Goal: Navigation & Orientation: Find specific page/section

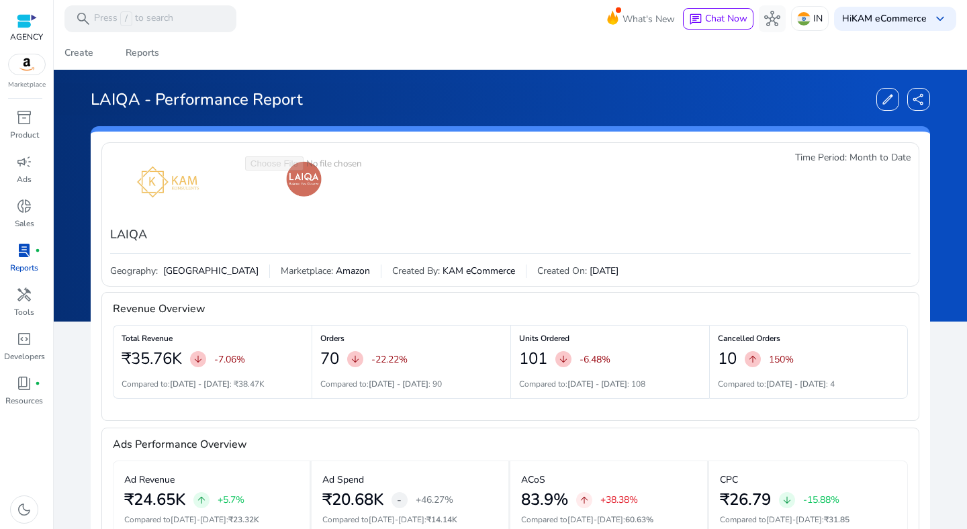
scroll to position [99, 0]
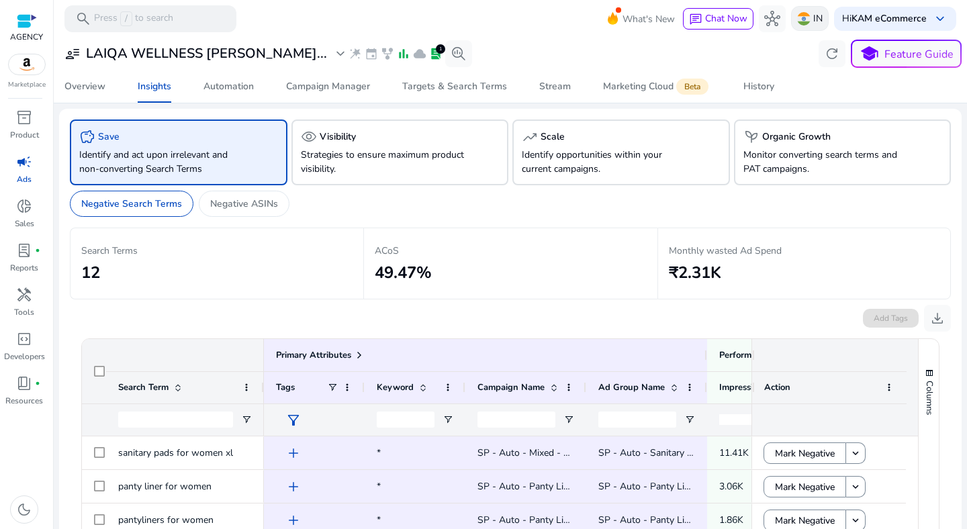
click at [805, 26] on div "IN" at bounding box center [810, 18] width 38 height 25
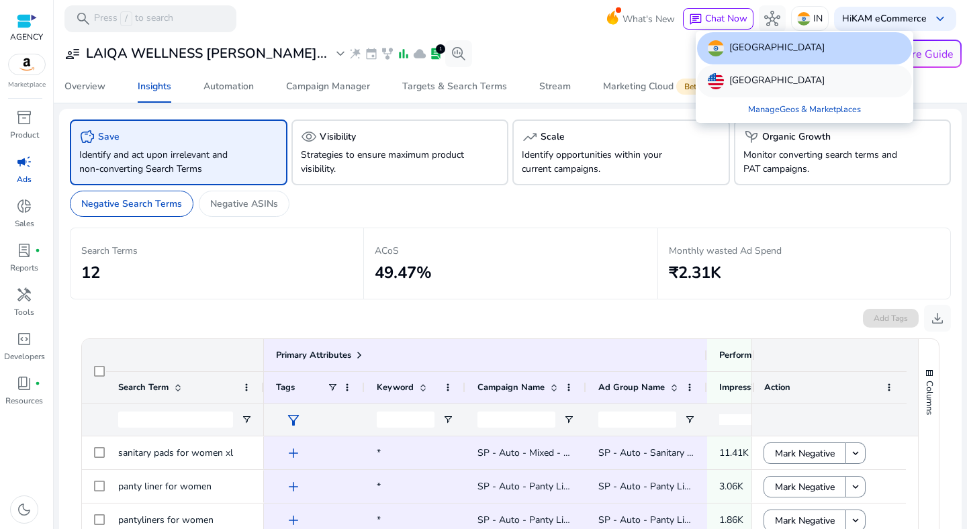
click at [772, 73] on p "[GEOGRAPHIC_DATA]" at bounding box center [776, 81] width 95 height 16
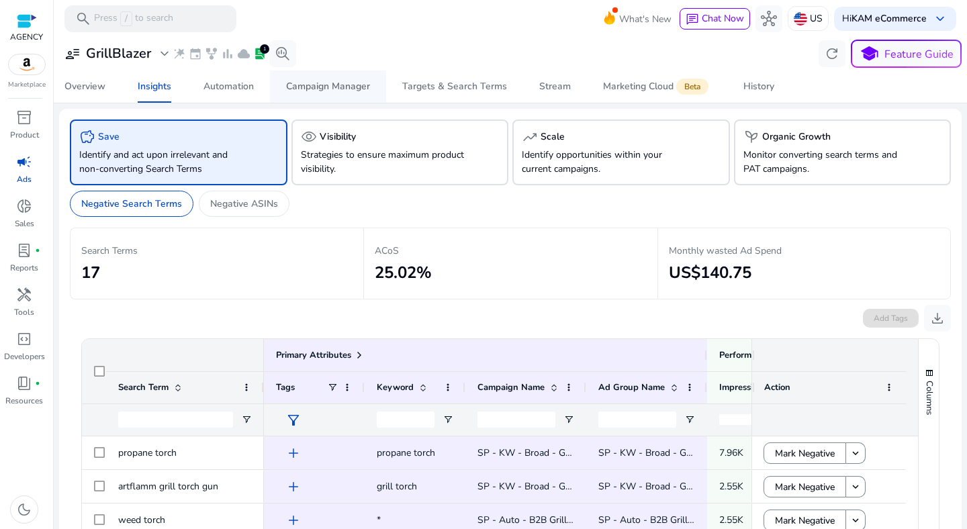
click at [320, 90] on div "Campaign Manager" at bounding box center [328, 86] width 84 height 9
